Goal: Ask a question: Seek information or help from site administrators or community

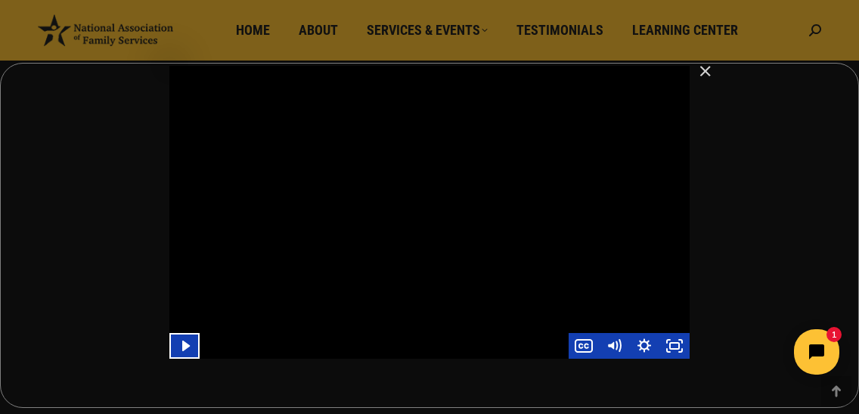
click at [707, 73] on img "Close" at bounding box center [699, 78] width 26 height 26
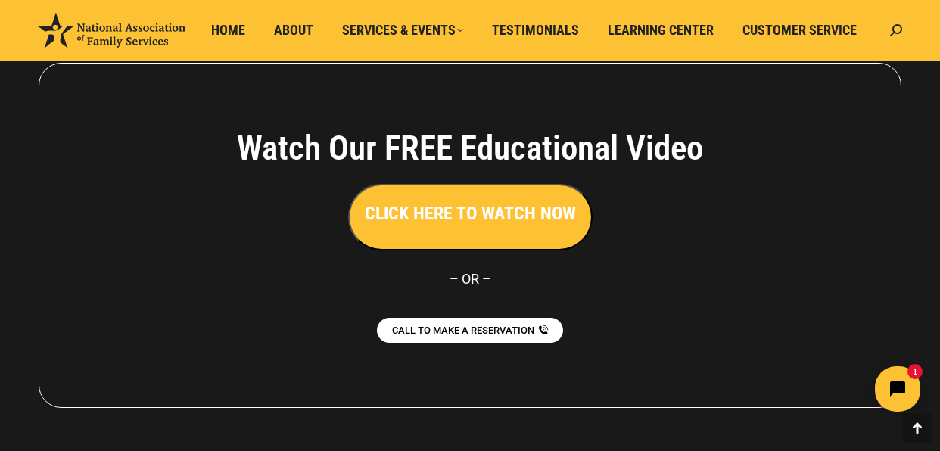
click at [470, 221] on h3 "CLICK HERE TO WATCH NOW" at bounding box center [470, 213] width 211 height 26
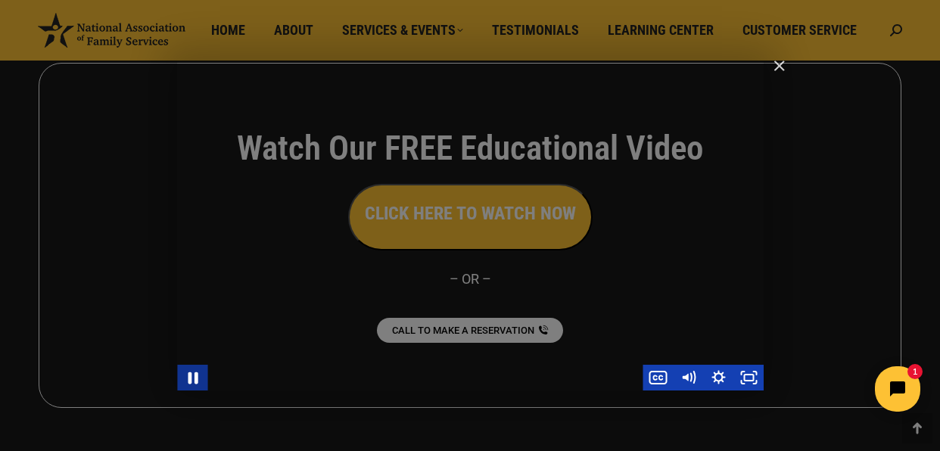
click at [197, 377] on icon "Pause" at bounding box center [192, 377] width 36 height 31
click at [191, 373] on icon "Play Video" at bounding box center [193, 377] width 9 height 13
click at [190, 374] on icon "Pause" at bounding box center [192, 378] width 8 height 10
click at [188, 377] on icon "Play Video" at bounding box center [193, 378] width 30 height 26
click at [194, 378] on icon "Pause" at bounding box center [193, 378] width 10 height 12
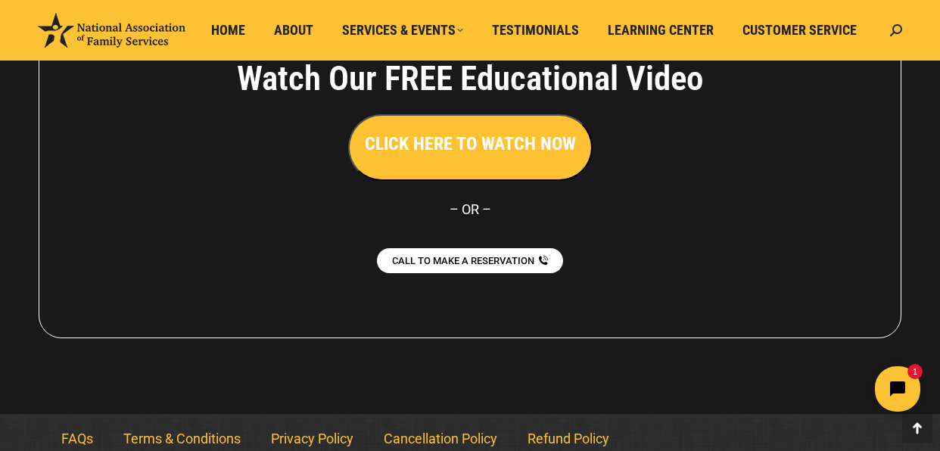
scroll to position [1331, 0]
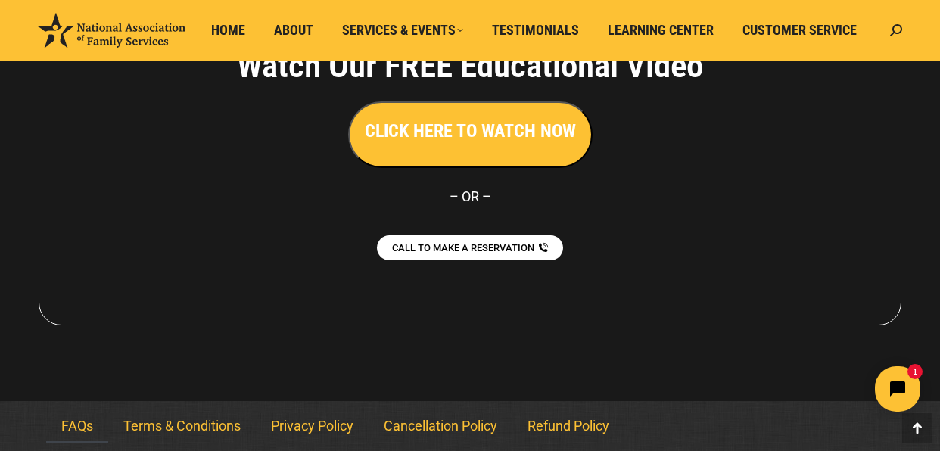
click at [81, 413] on link "FAQs" at bounding box center [77, 425] width 62 height 35
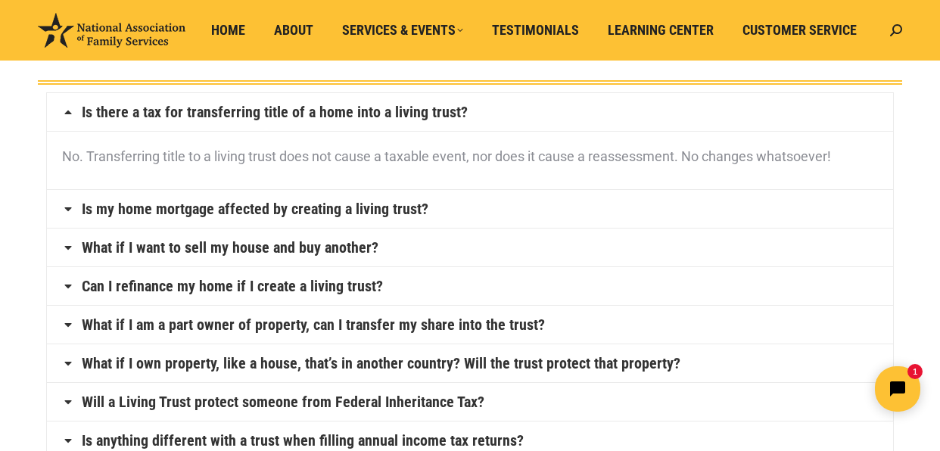
scroll to position [123, 0]
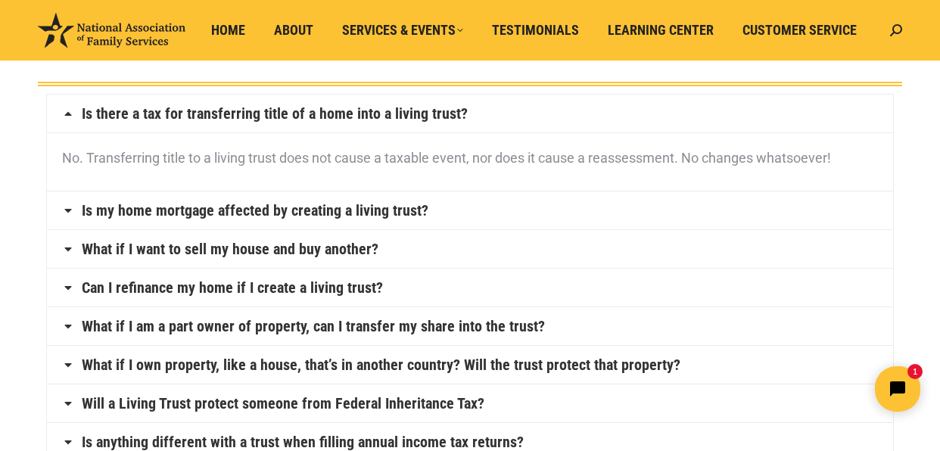
click at [67, 208] on icon at bounding box center [68, 210] width 12 height 12
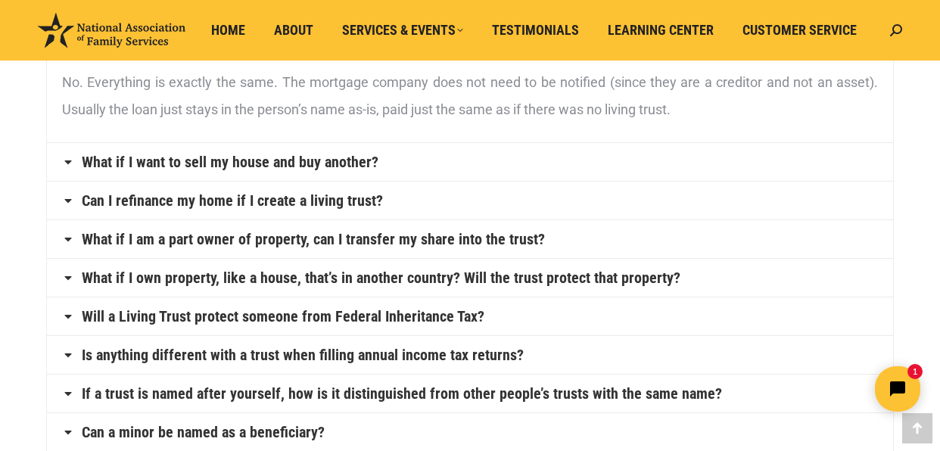
scroll to position [239, 0]
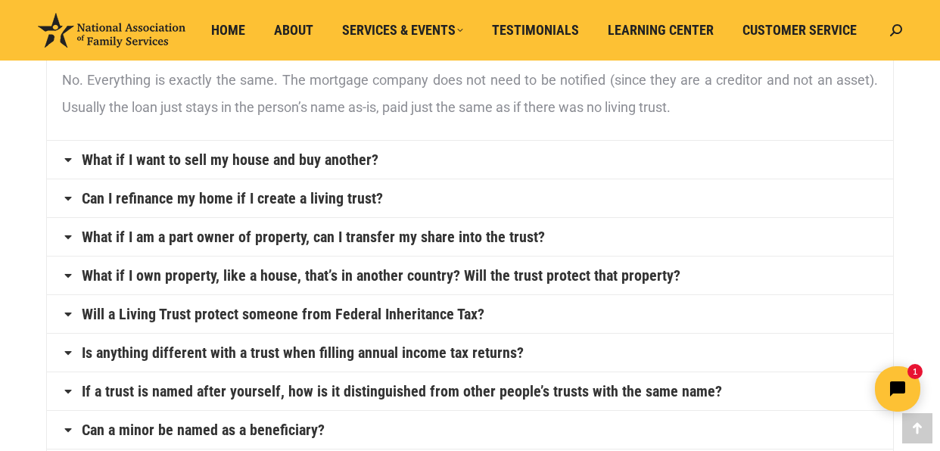
click at [70, 235] on icon at bounding box center [68, 237] width 12 height 12
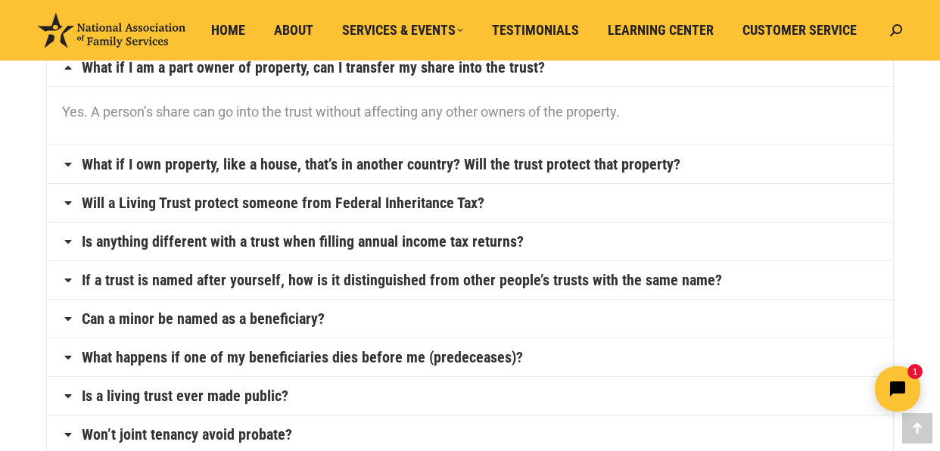
scroll to position [325, 0]
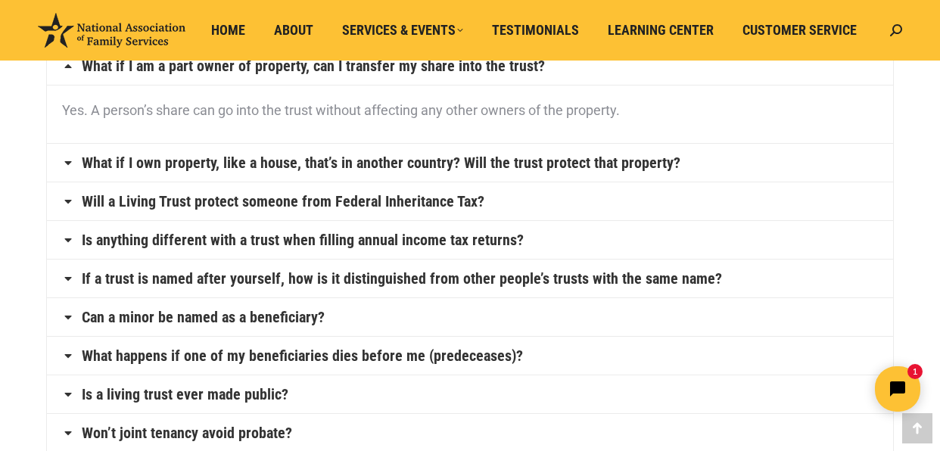
click at [65, 197] on icon at bounding box center [68, 201] width 12 height 12
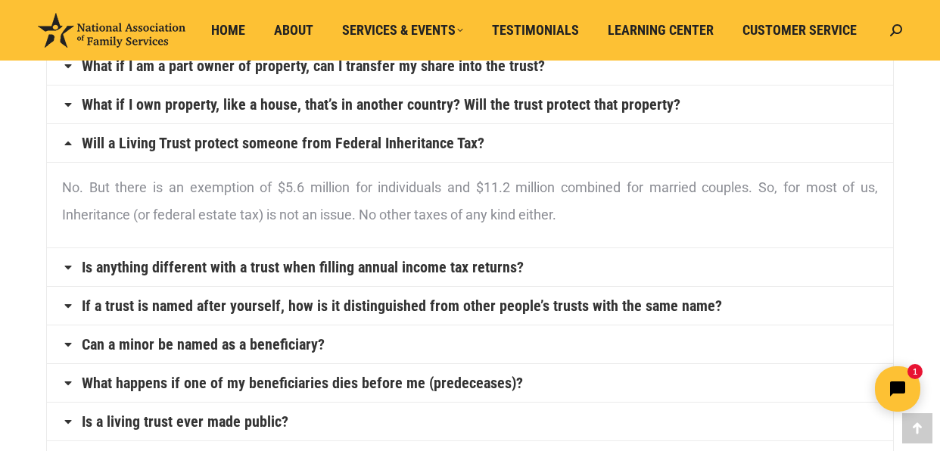
click at [68, 266] on icon at bounding box center [68, 267] width 12 height 12
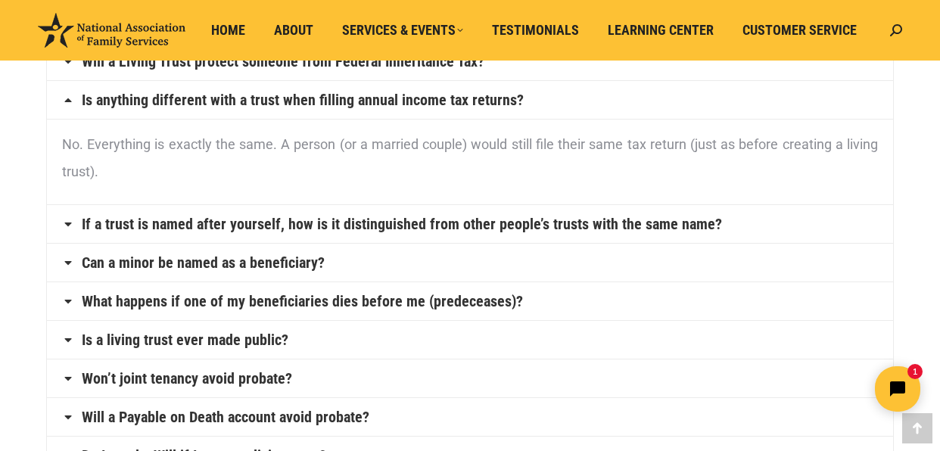
scroll to position [418, 0]
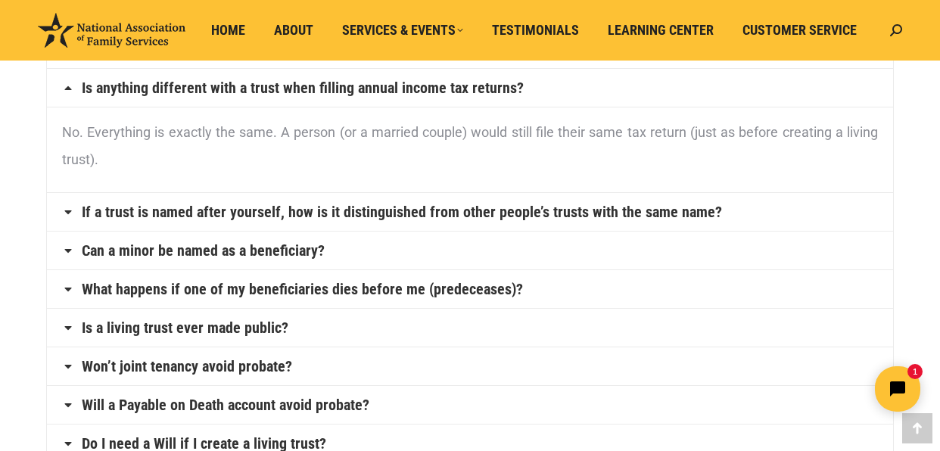
click at [67, 210] on icon at bounding box center [68, 212] width 12 height 12
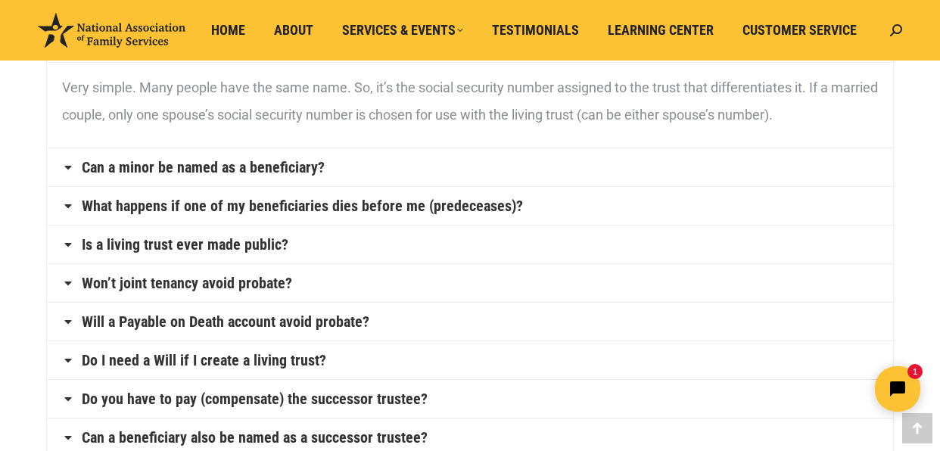
scroll to position [503, 0]
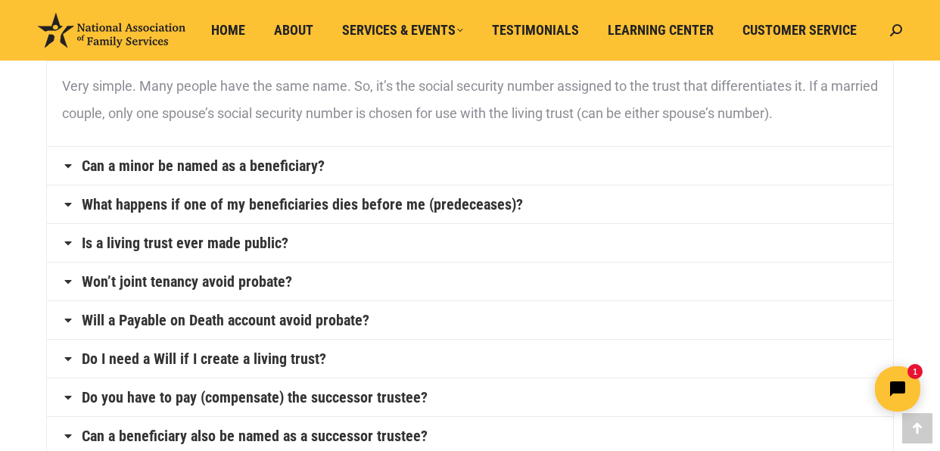
click at [70, 161] on icon at bounding box center [68, 166] width 12 height 12
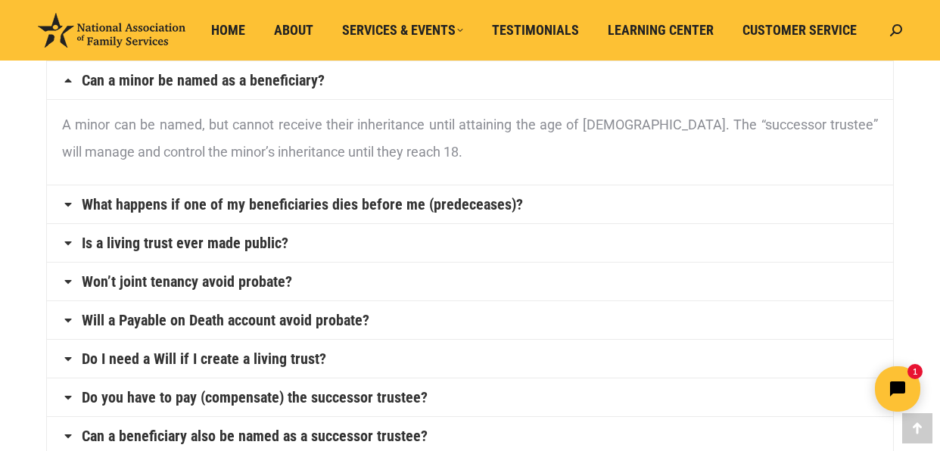
click at [70, 201] on icon at bounding box center [68, 204] width 12 height 12
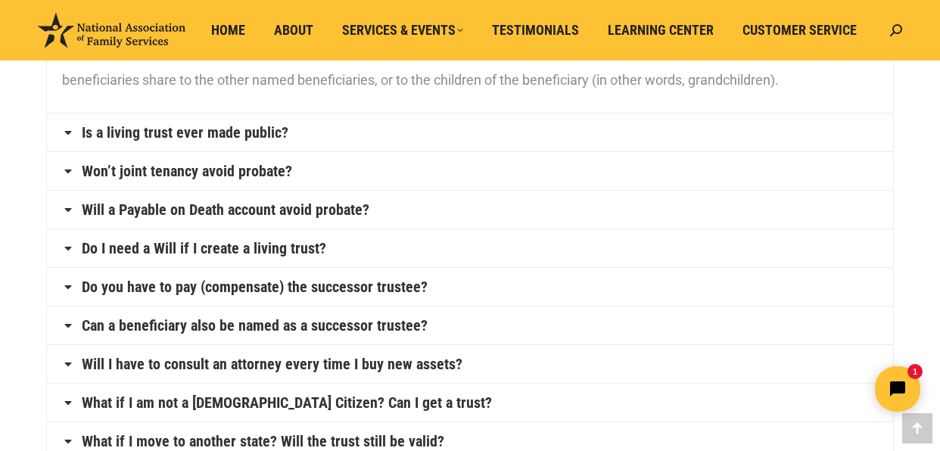
scroll to position [615, 0]
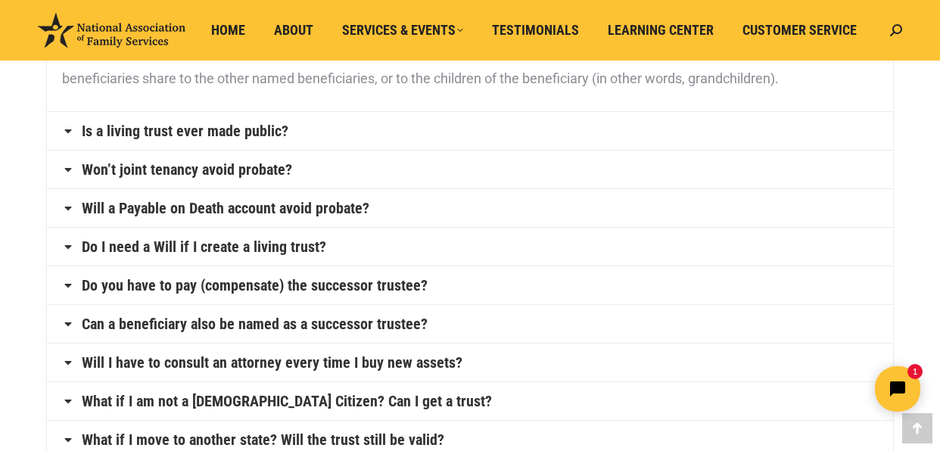
click at [66, 168] on icon at bounding box center [68, 169] width 12 height 12
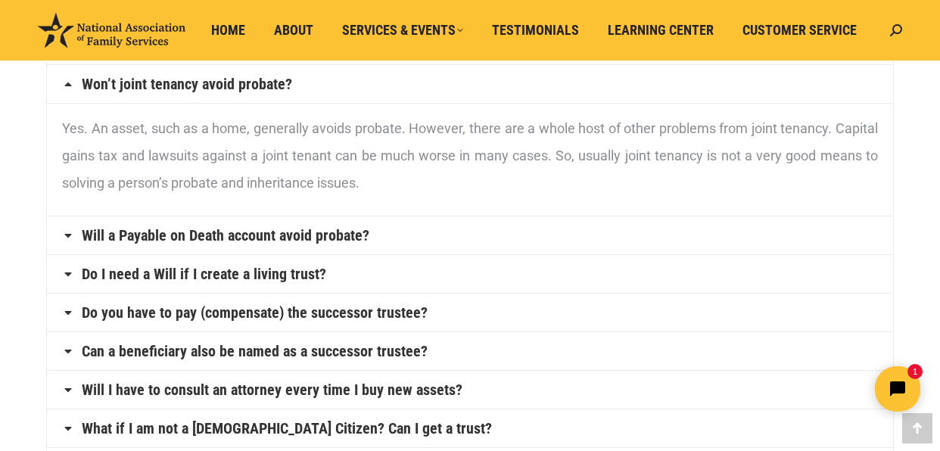
click at [68, 235] on icon at bounding box center [68, 235] width 12 height 12
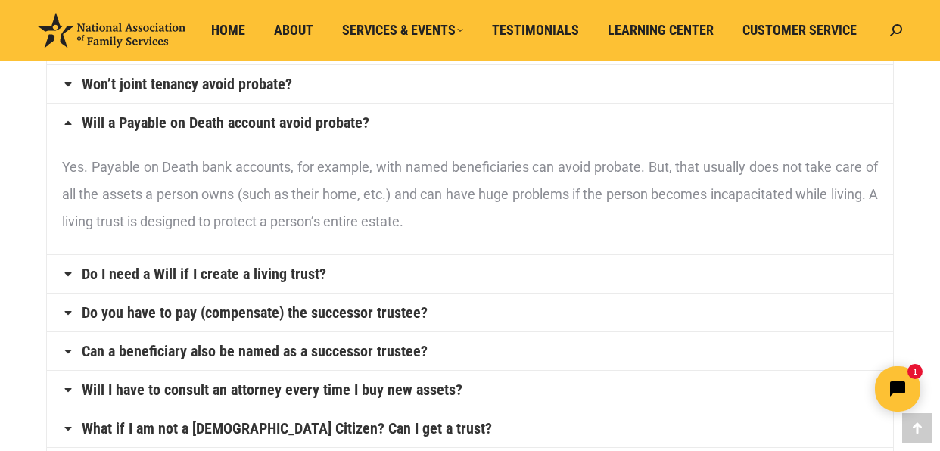
click at [71, 274] on icon at bounding box center [68, 274] width 12 height 12
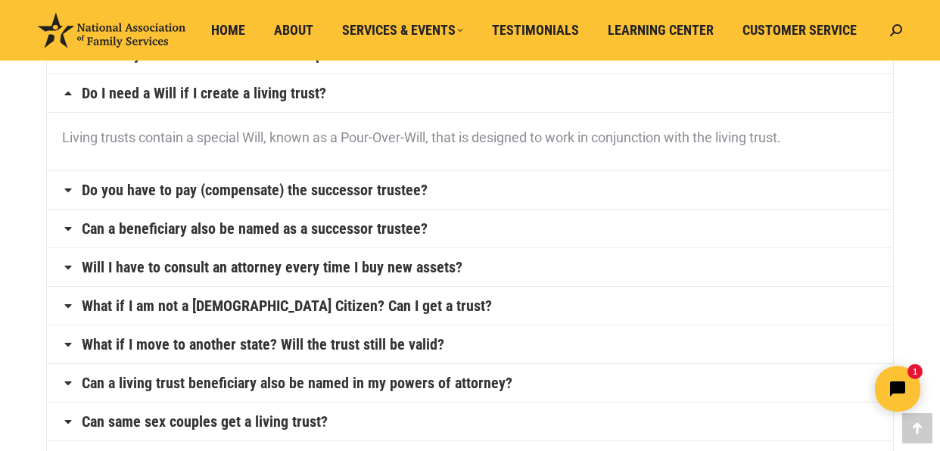
scroll to position [685, 0]
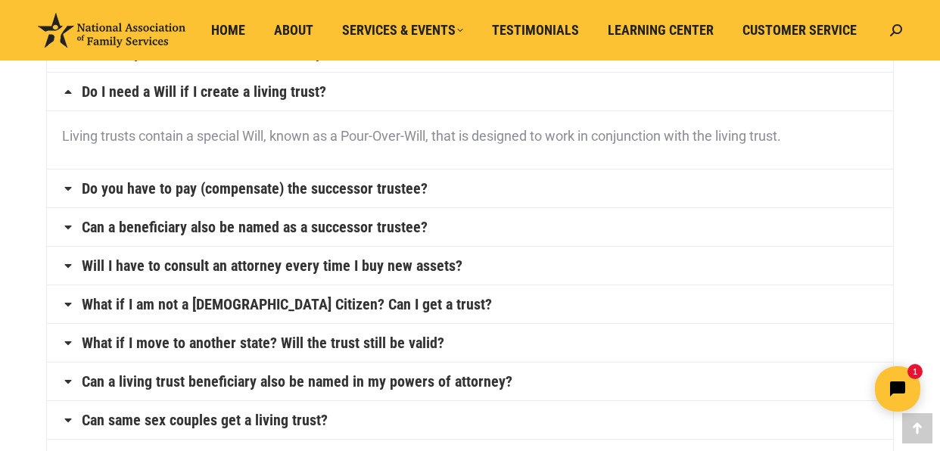
click at [70, 189] on icon at bounding box center [68, 188] width 12 height 12
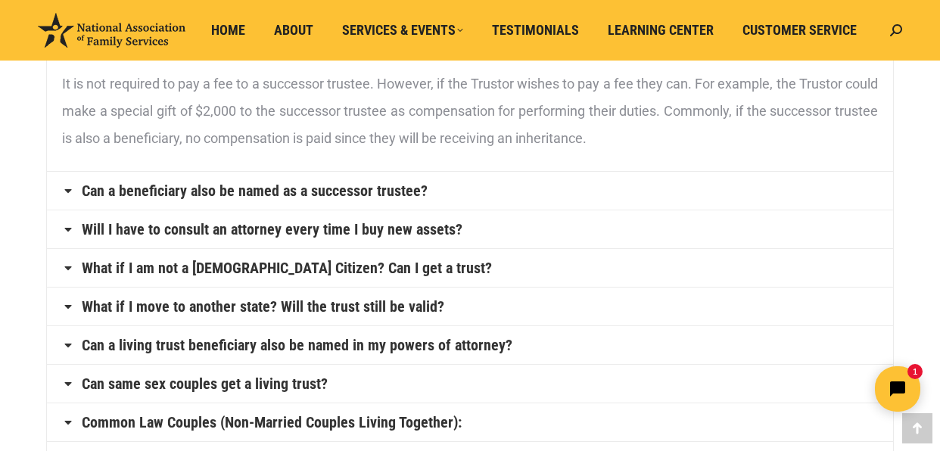
scroll to position [781, 0]
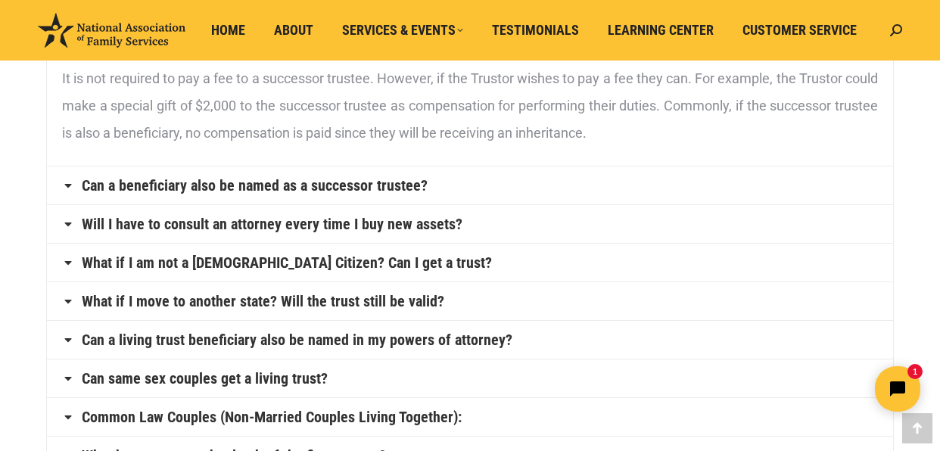
click at [68, 185] on icon at bounding box center [68, 185] width 12 height 12
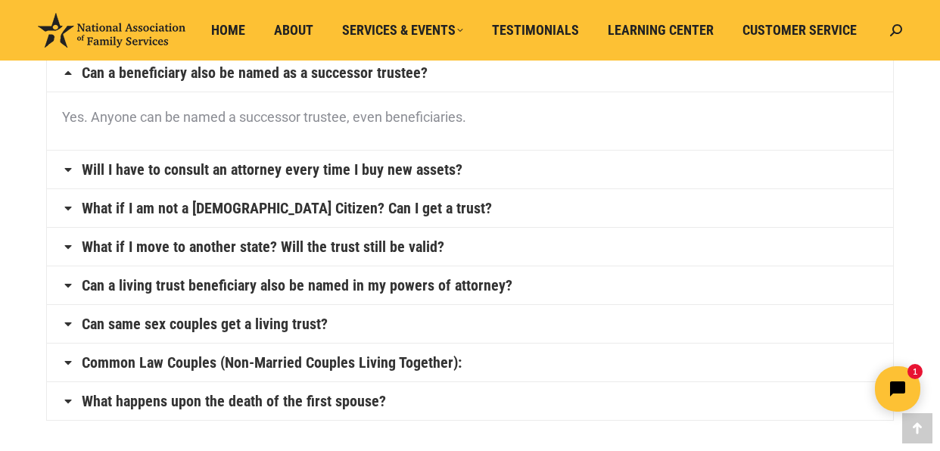
click at [67, 168] on icon at bounding box center [68, 169] width 12 height 12
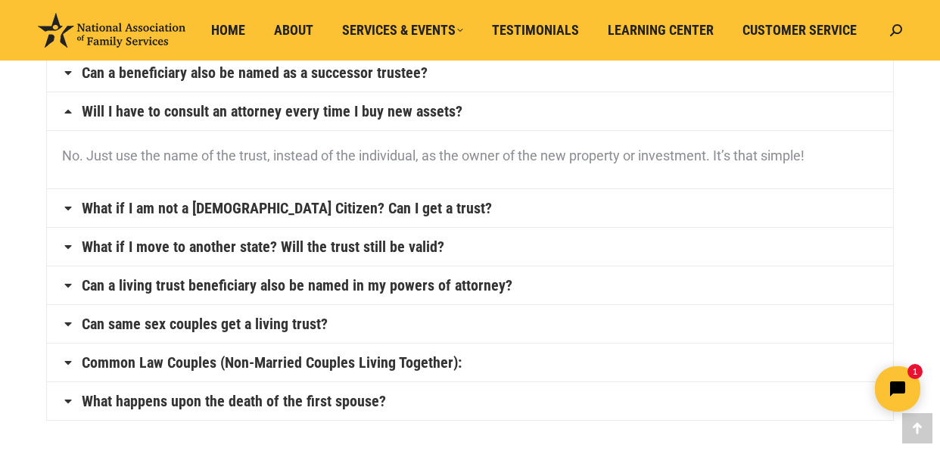
click at [70, 322] on icon at bounding box center [68, 324] width 12 height 12
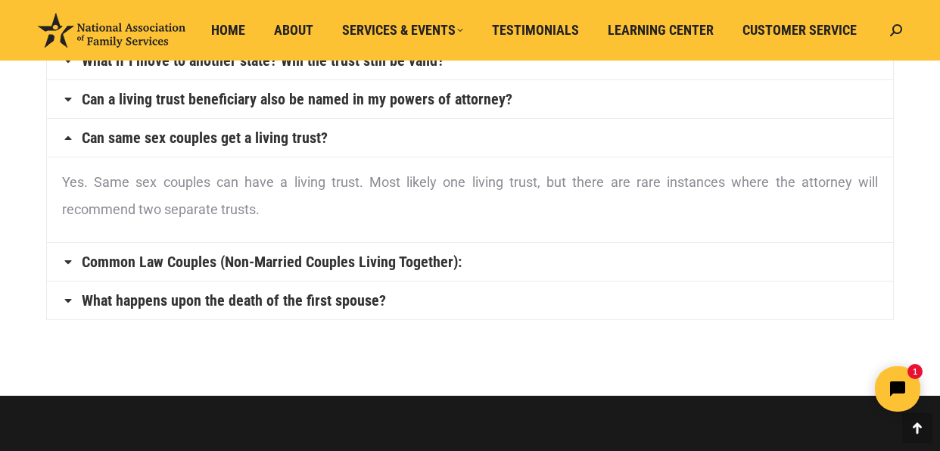
scroll to position [912, 0]
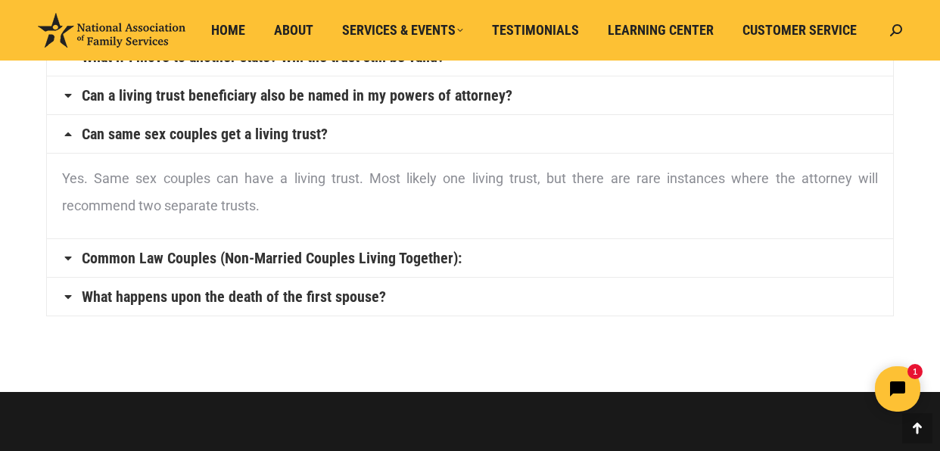
click at [73, 257] on icon at bounding box center [68, 258] width 12 height 12
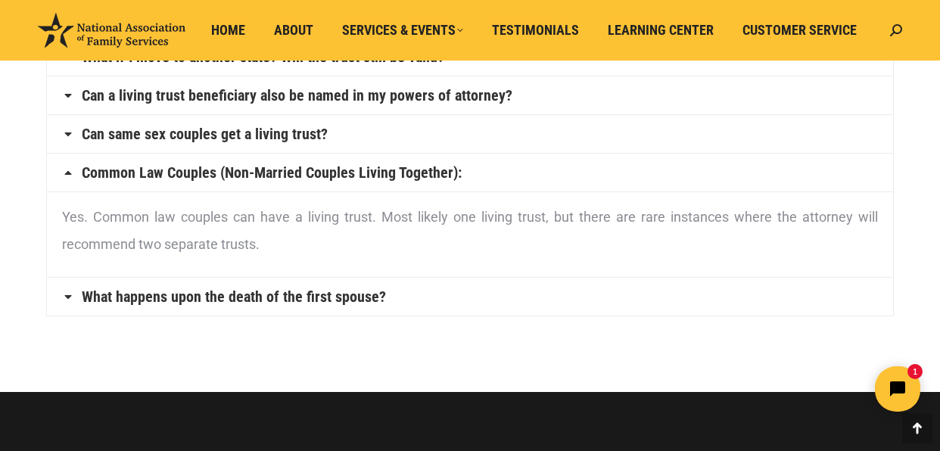
click at [67, 294] on icon at bounding box center [68, 296] width 12 height 12
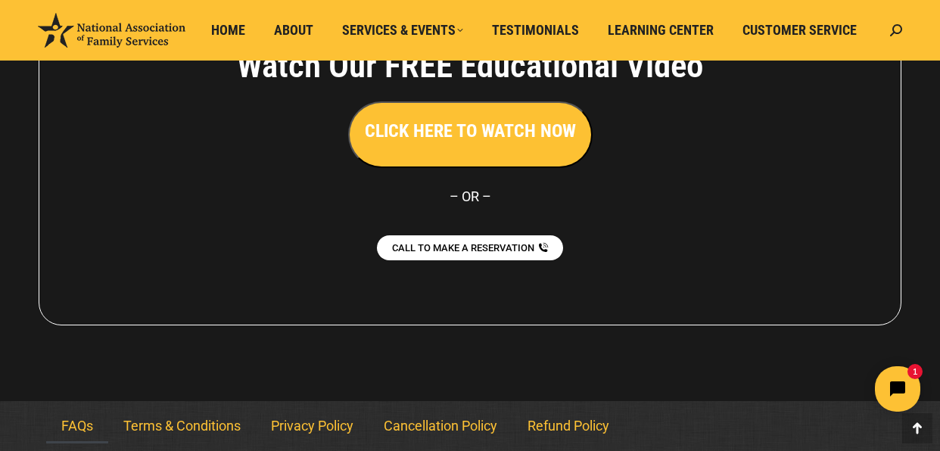
scroll to position [1399, 0]
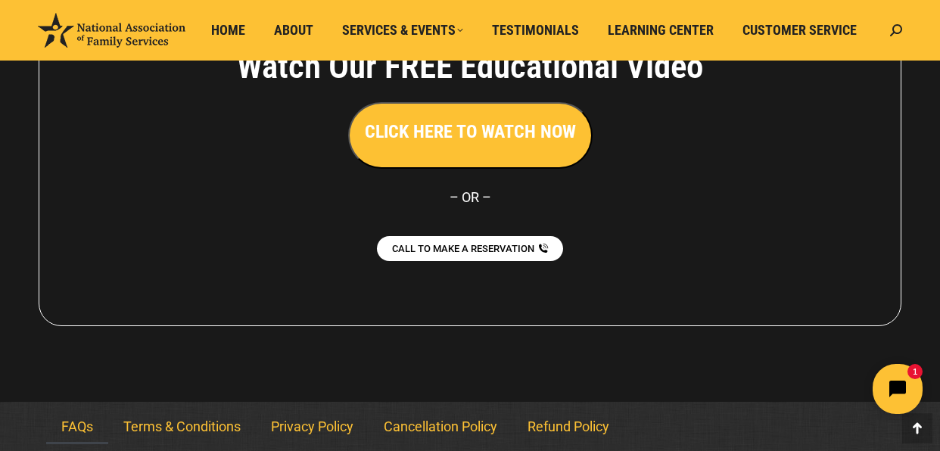
click at [891, 374] on button "Open chat widget" at bounding box center [897, 389] width 50 height 50
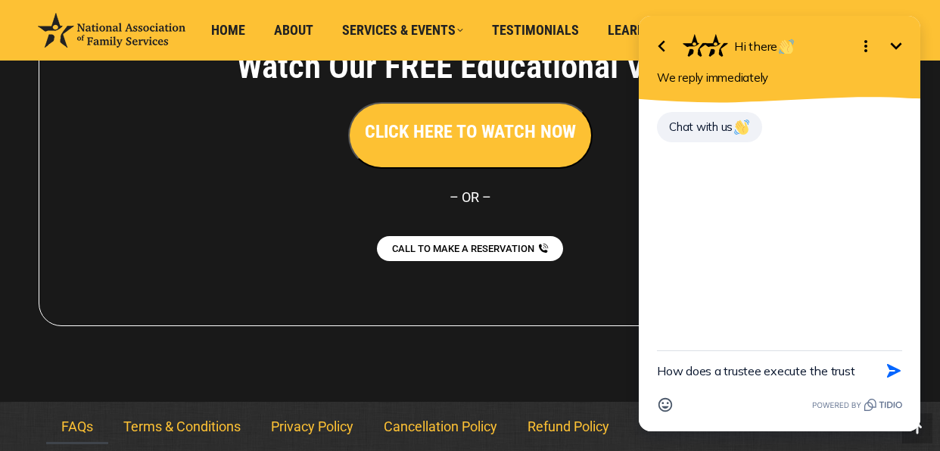
drag, startPoint x: 712, startPoint y: 371, endPoint x: 652, endPoint y: 366, distance: 60.0
click at [652, 366] on div "How does a trustee execute the trust Send Shortcut Emoji" at bounding box center [778, 390] width 281 height 81
click at [803, 358] on textarea "What steps does a trustee execute the trust" at bounding box center [760, 363] width 207 height 54
click at [759, 371] on textarea "What steps does a trustee take to execute the trust" at bounding box center [760, 363] width 207 height 54
click at [757, 354] on textarea "What steps does a trustee take to execute the trust" at bounding box center [760, 363] width 207 height 54
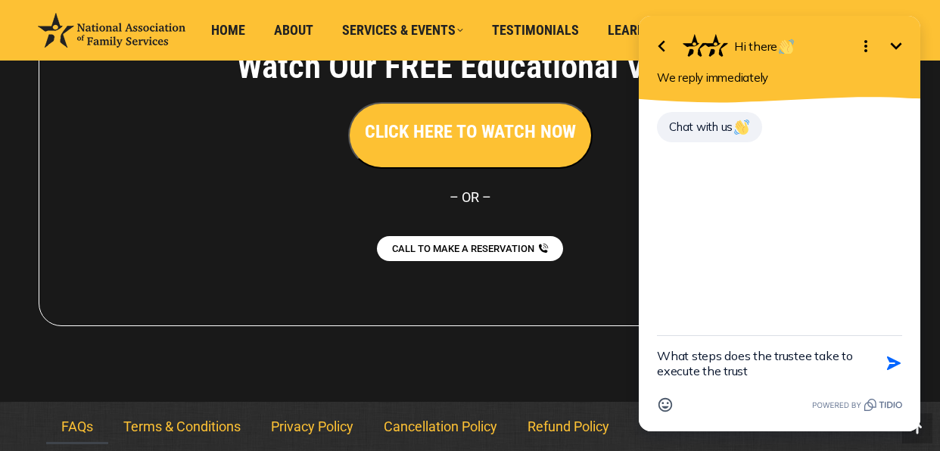
click at [750, 372] on textarea "What steps does the trustee take to execute the trust" at bounding box center [760, 363] width 207 height 54
type textarea "What steps does the trustee take to execute the trust?"
click at [887, 362] on icon "button" at bounding box center [893, 363] width 17 height 17
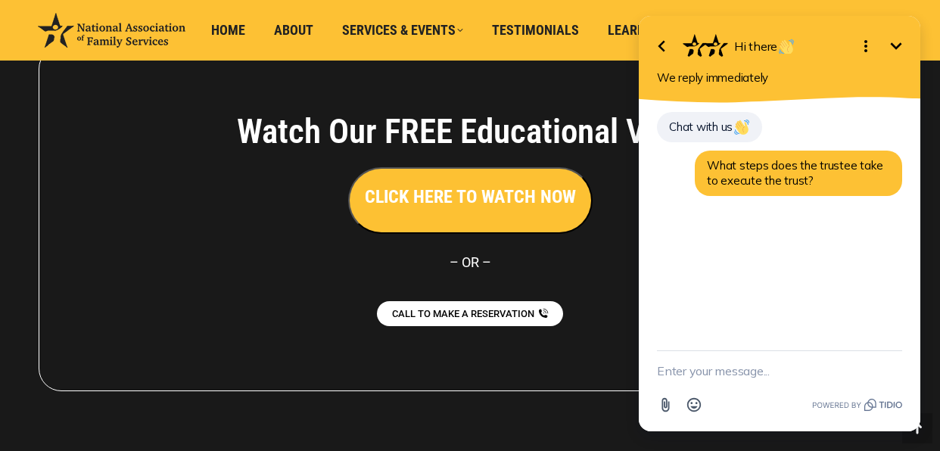
scroll to position [1332, 0]
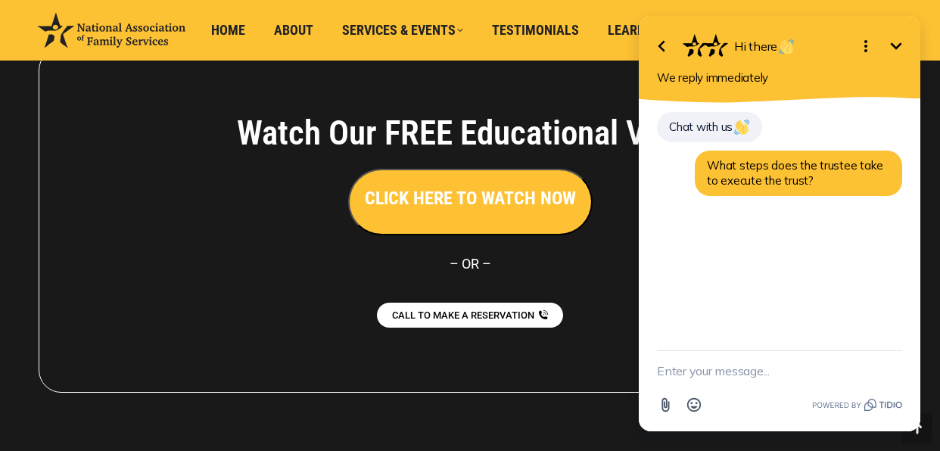
click at [867, 49] on icon "Open options" at bounding box center [865, 46] width 18 height 18
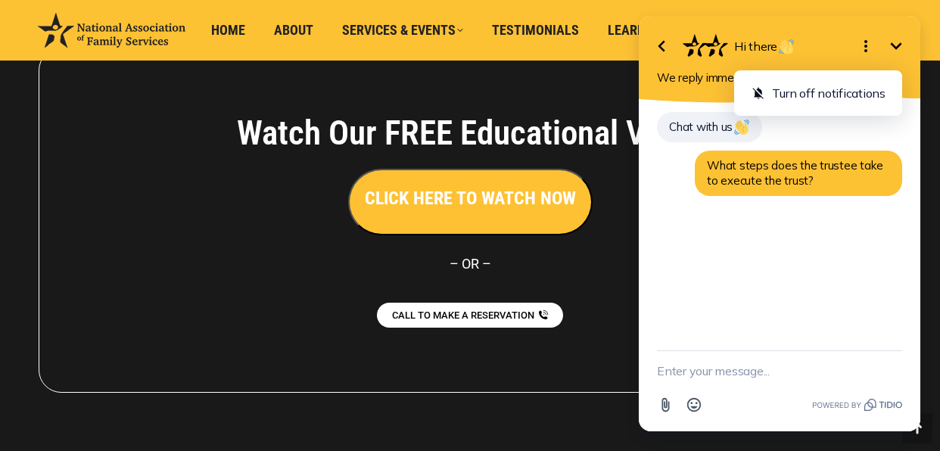
click at [866, 49] on icon "Close options" at bounding box center [865, 46] width 18 height 18
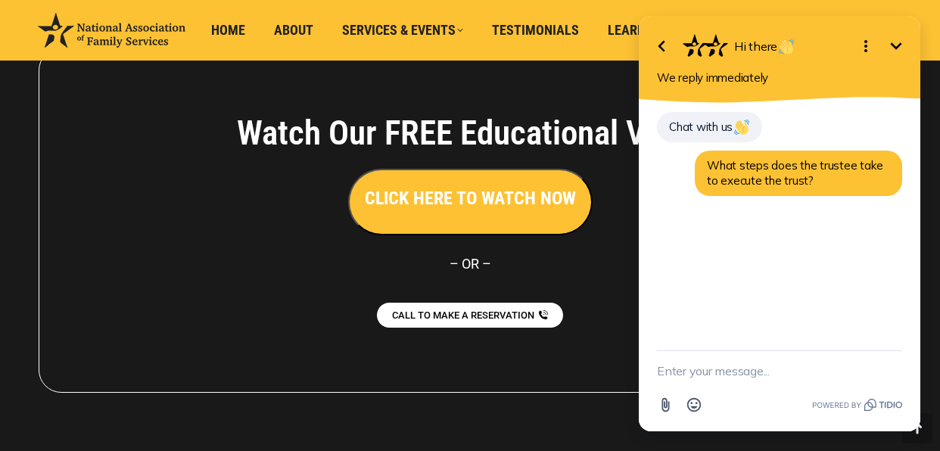
click at [893, 47] on icon "Minimize" at bounding box center [895, 45] width 11 height 7
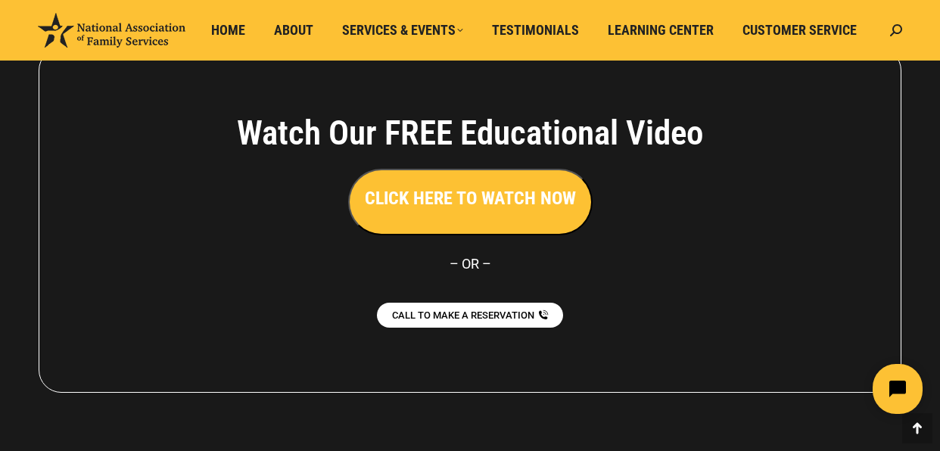
click at [899, 377] on icon "Open chat widget" at bounding box center [905, 388] width 23 height 23
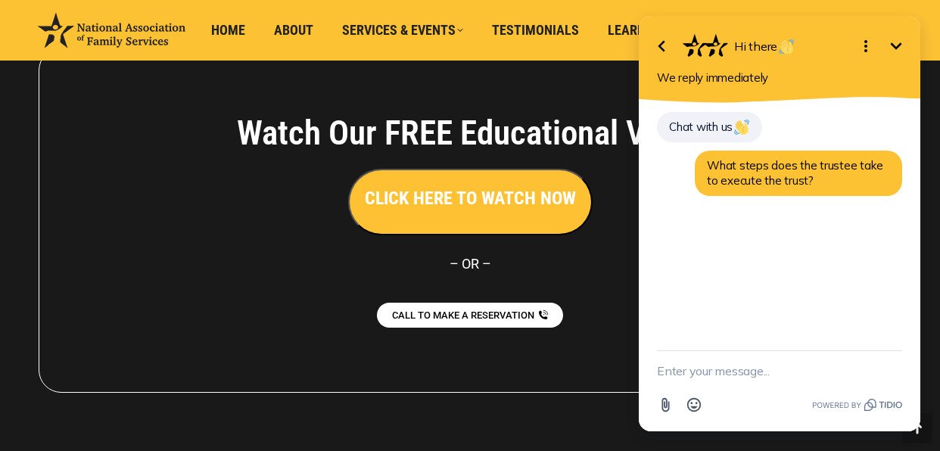
click at [893, 42] on icon "Minimize" at bounding box center [896, 46] width 18 height 18
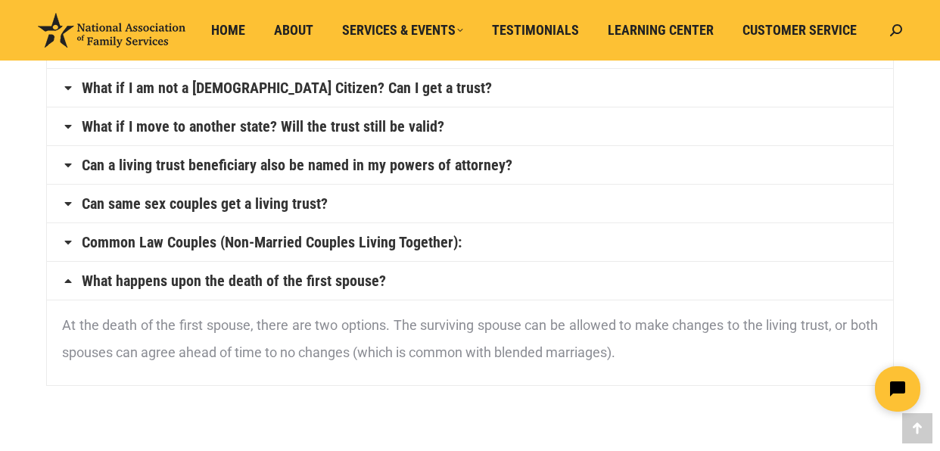
scroll to position [842, 0]
click at [70, 278] on icon at bounding box center [68, 281] width 12 height 12
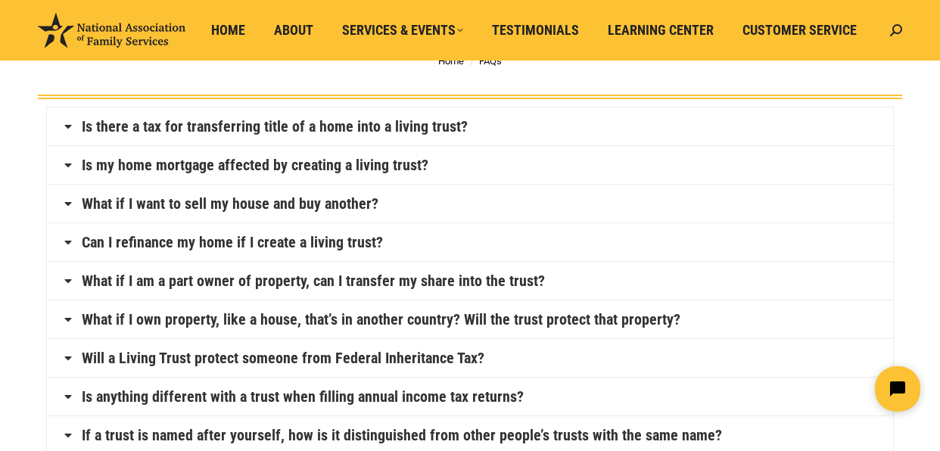
scroll to position [0, 0]
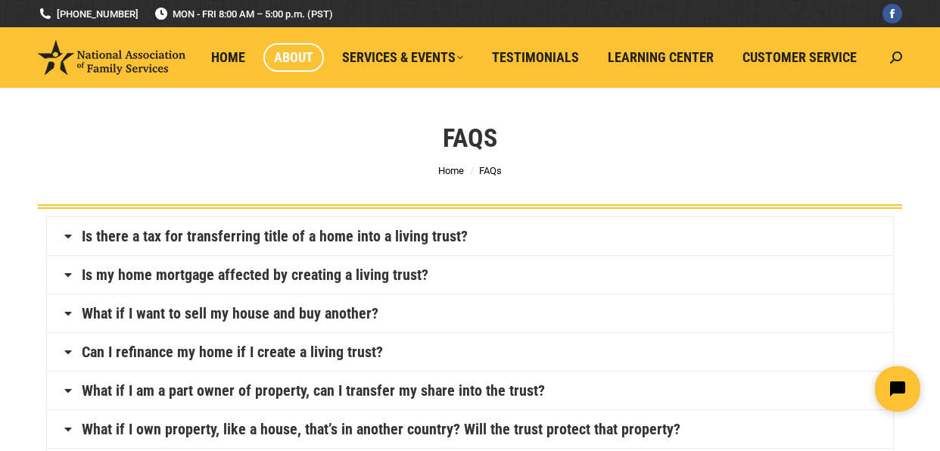
click at [297, 59] on span "About" at bounding box center [293, 57] width 39 height 17
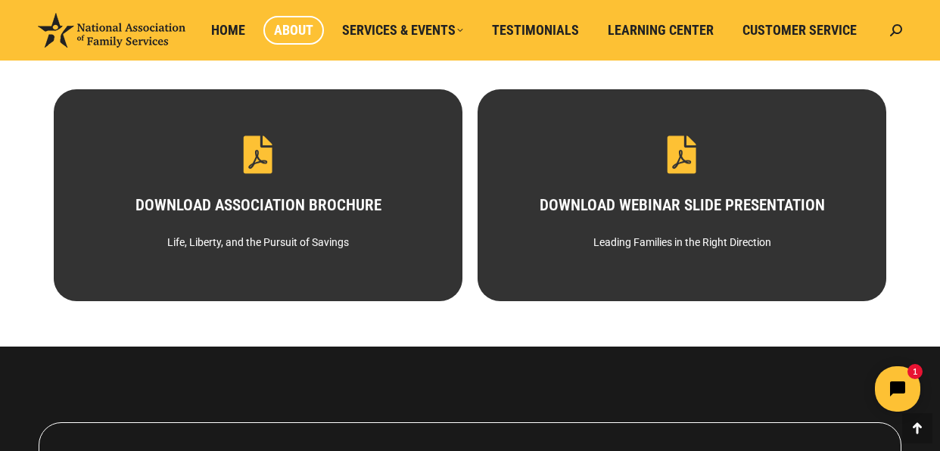
scroll to position [831, 0]
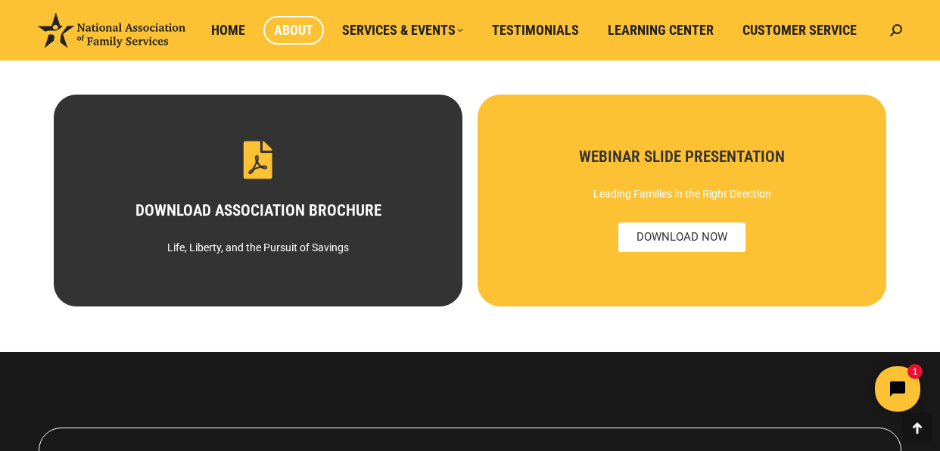
click at [709, 172] on div "WEBINAR SLIDE PRESENTATION Leading Families in the Right Direction DOWNLOAD NOW" at bounding box center [682, 200] width 356 height 103
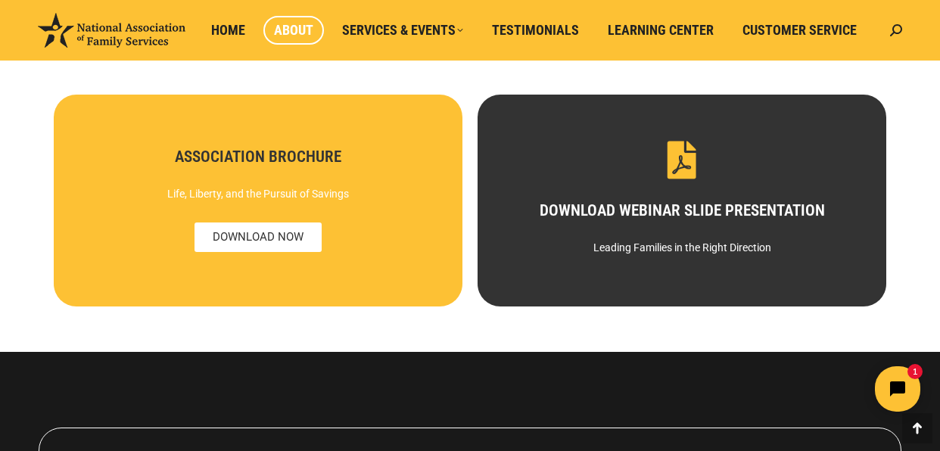
click at [318, 151] on div "ASSOCIATION BROCHURE Life, Liberty, and the Pursuit of Savings DOWNLOAD NOW" at bounding box center [258, 201] width 408 height 212
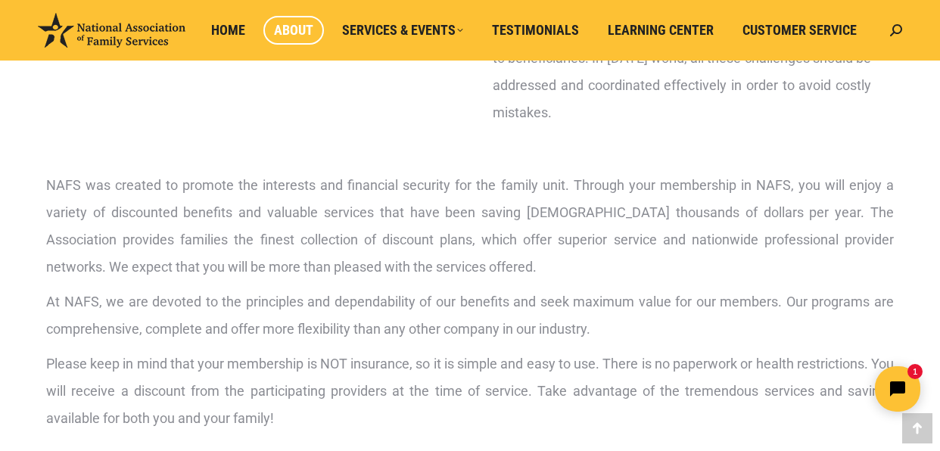
scroll to position [0, 0]
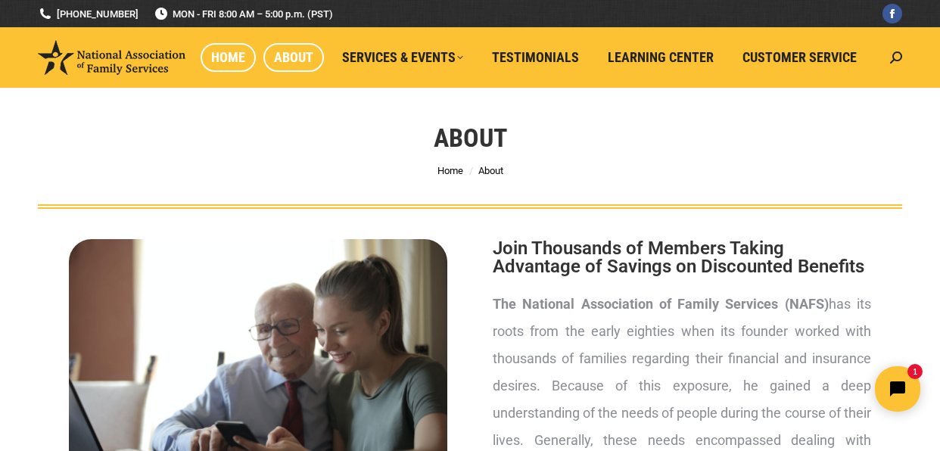
click at [241, 57] on span "Home" at bounding box center [228, 57] width 34 height 17
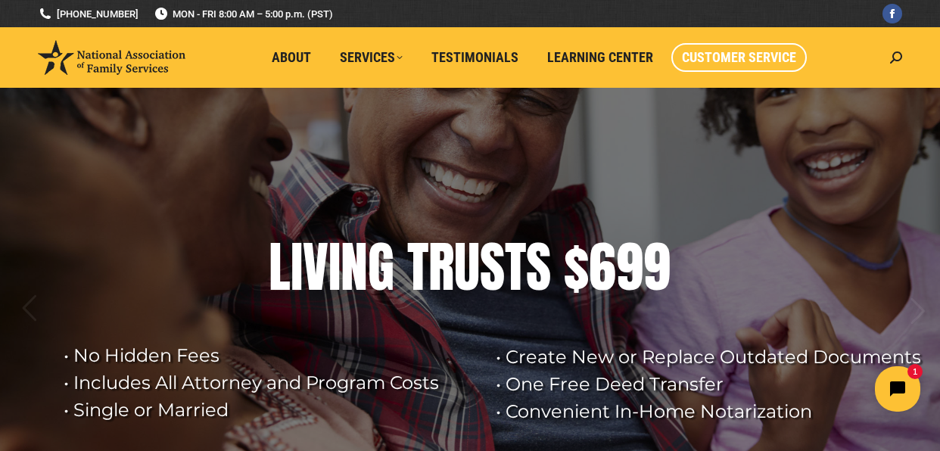
click at [733, 61] on span "Customer Service" at bounding box center [739, 57] width 114 height 17
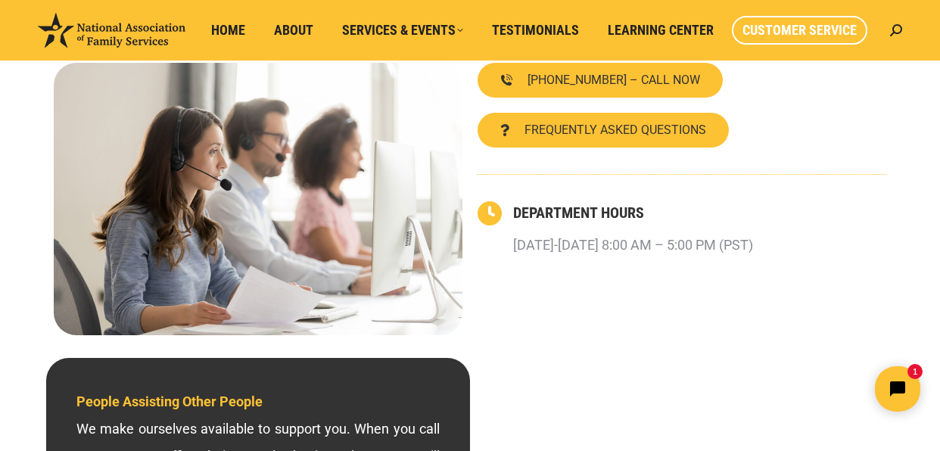
scroll to position [160, 0]
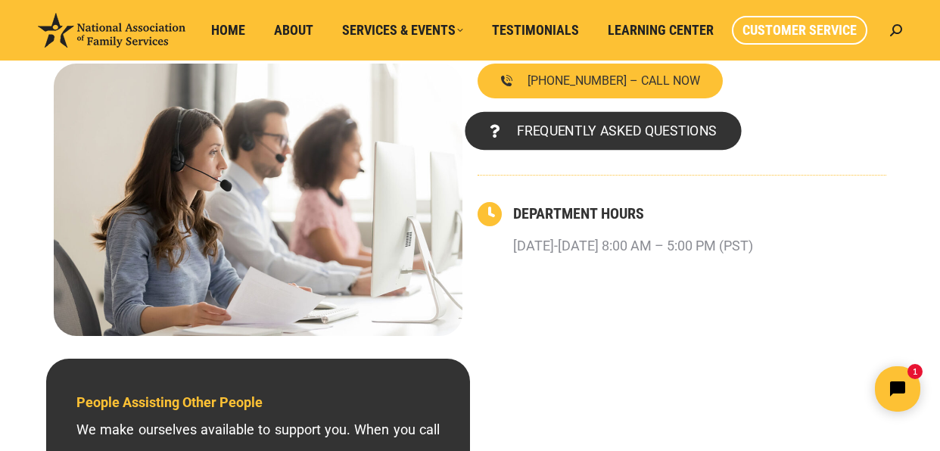
click at [594, 135] on span "FREQUENTLY ASKED QUESTIONS" at bounding box center [617, 131] width 200 height 14
click at [577, 134] on span "FREQUENTLY ASKED QUESTIONS" at bounding box center [617, 131] width 200 height 14
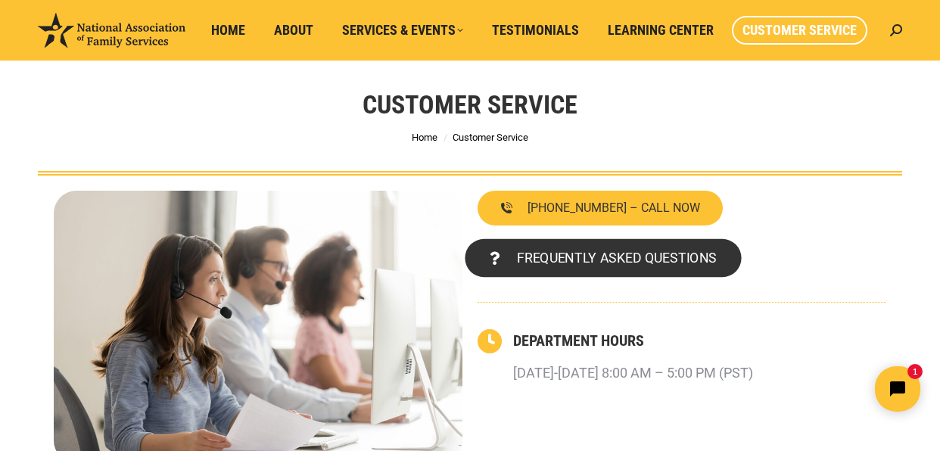
scroll to position [0, 0]
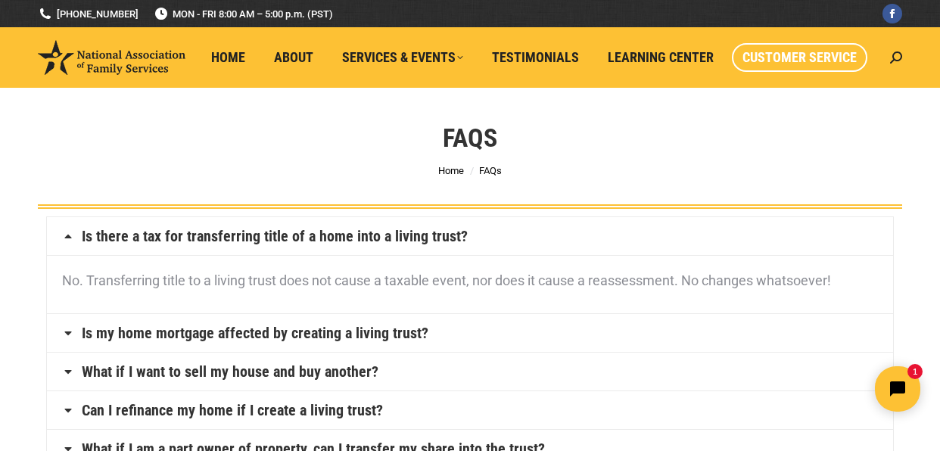
click at [785, 51] on span "Customer Service" at bounding box center [799, 57] width 114 height 17
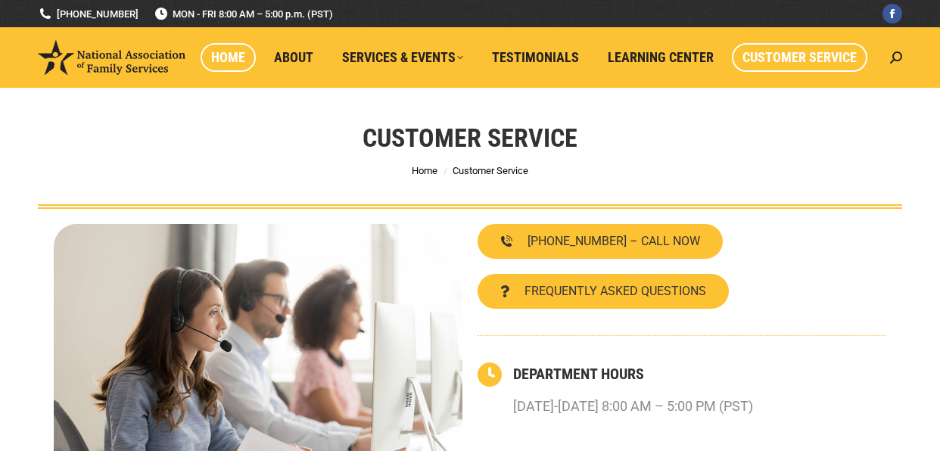
click at [236, 55] on span "Home" at bounding box center [228, 57] width 34 height 17
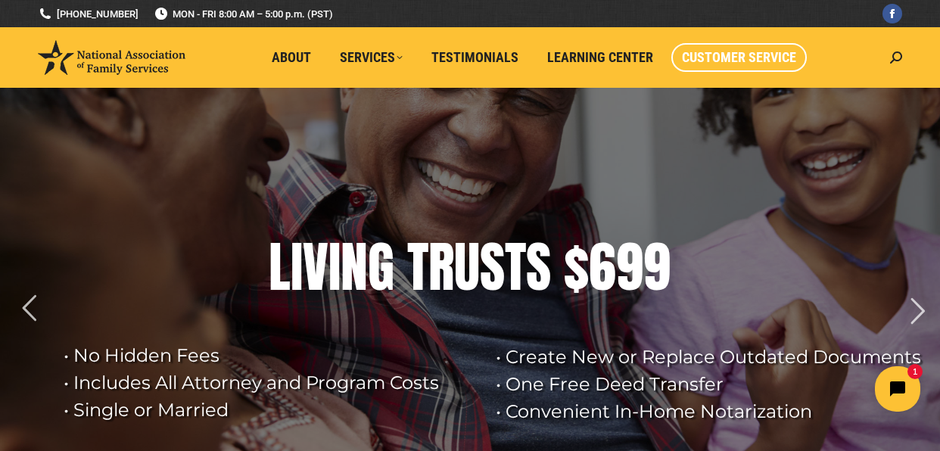
click at [726, 53] on span "Customer Service" at bounding box center [739, 57] width 114 height 17
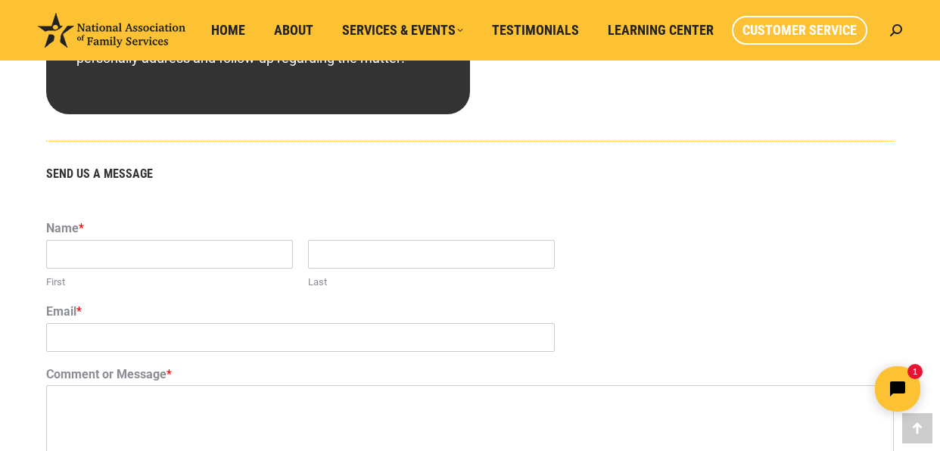
scroll to position [877, 0]
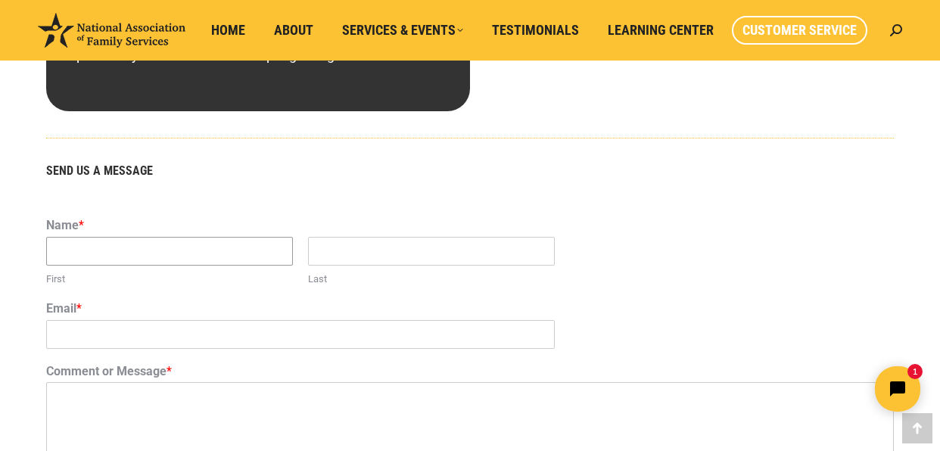
click at [91, 249] on input "First" at bounding box center [169, 251] width 247 height 29
type input "[PERSON_NAME]"
type input "[EMAIL_ADDRESS][DOMAIN_NAME]"
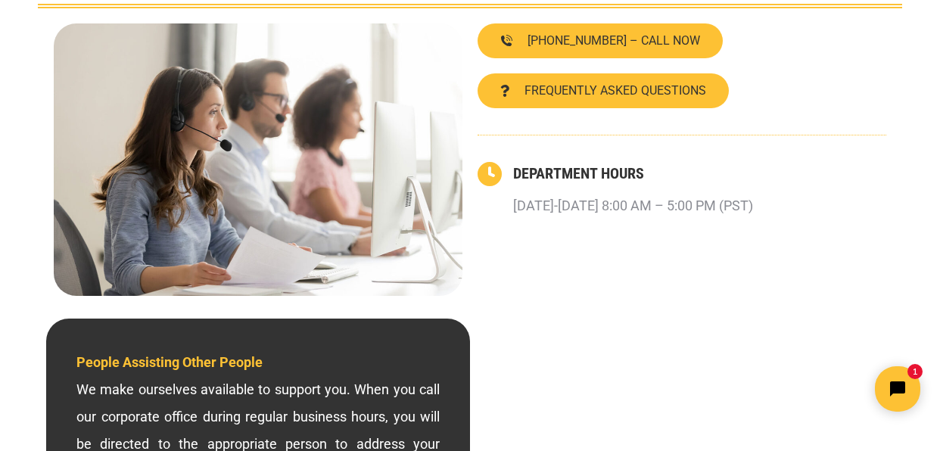
scroll to position [0, 0]
